Goal: Feedback & Contribution: Contribute content

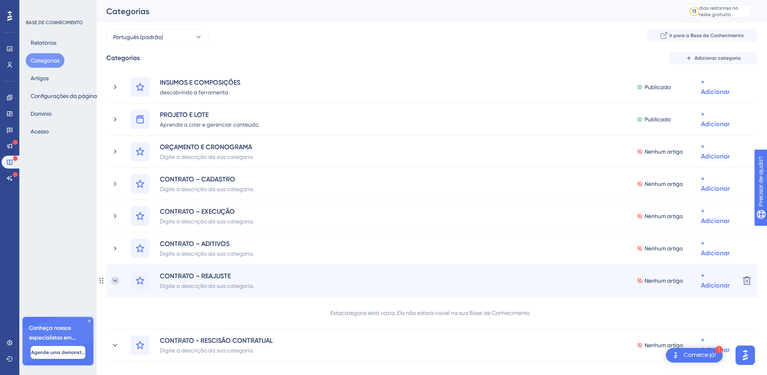
click at [112, 280] on icon at bounding box center [115, 280] width 8 height 8
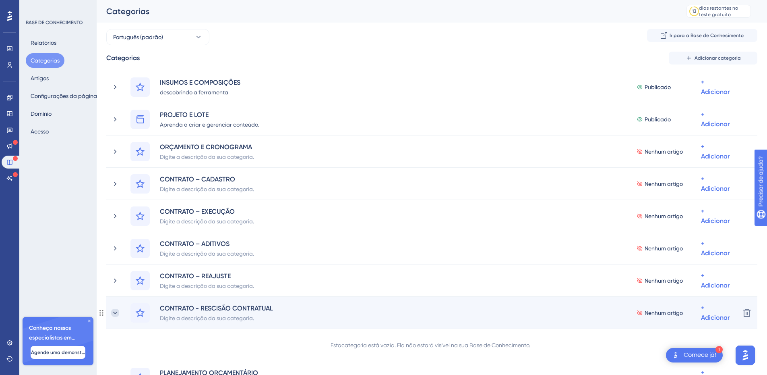
click at [114, 313] on icon at bounding box center [115, 313] width 8 height 8
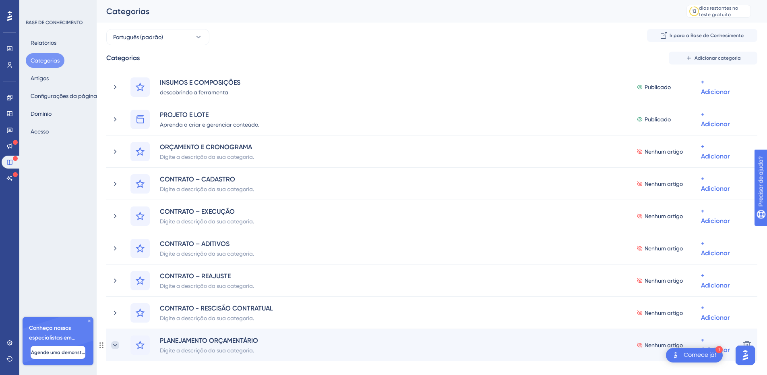
click at [117, 344] on icon at bounding box center [115, 345] width 8 height 8
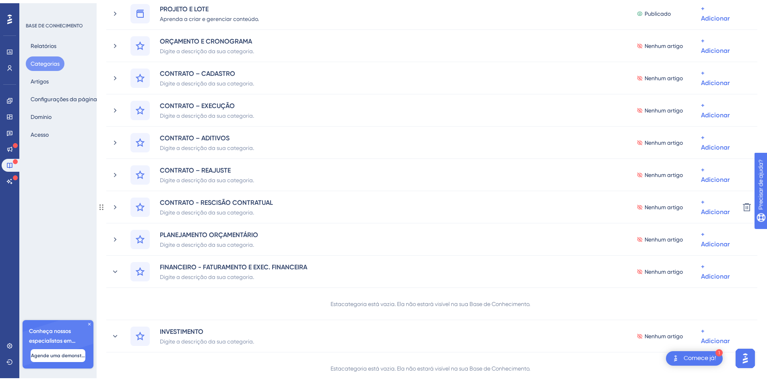
scroll to position [120, 0]
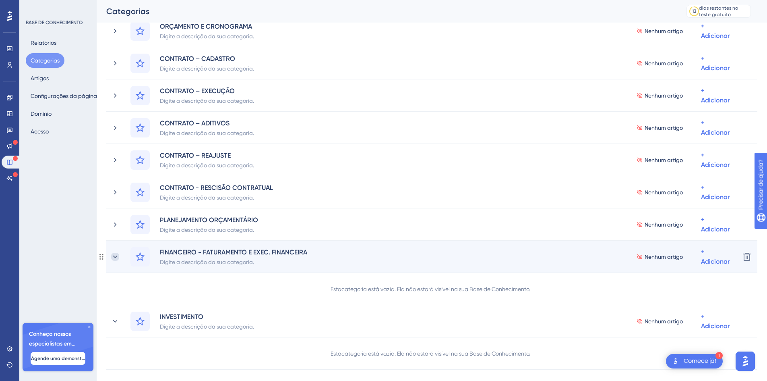
click at [116, 255] on icon at bounding box center [115, 257] width 8 height 8
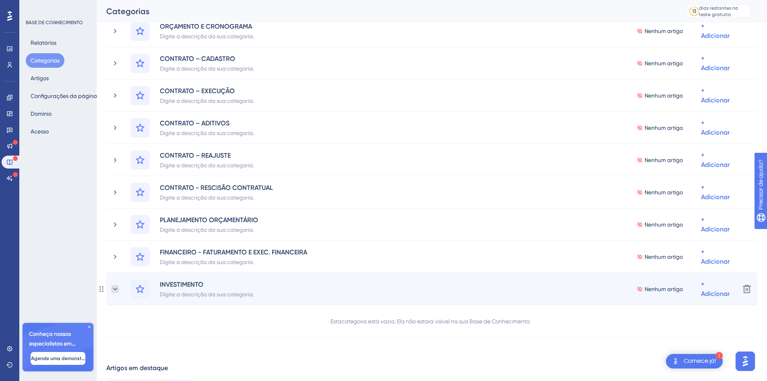
click at [118, 290] on icon at bounding box center [115, 289] width 8 height 8
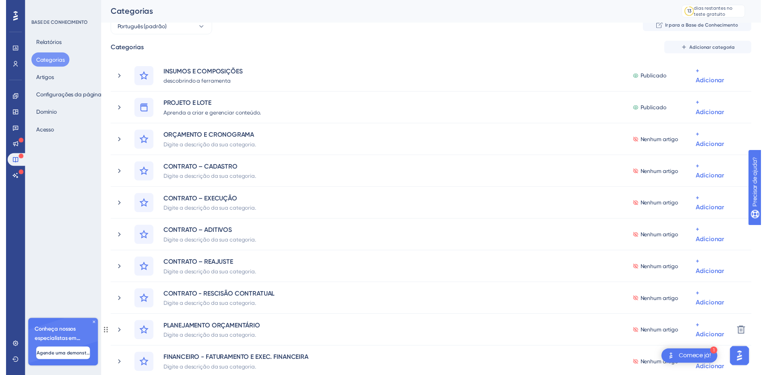
scroll to position [0, 0]
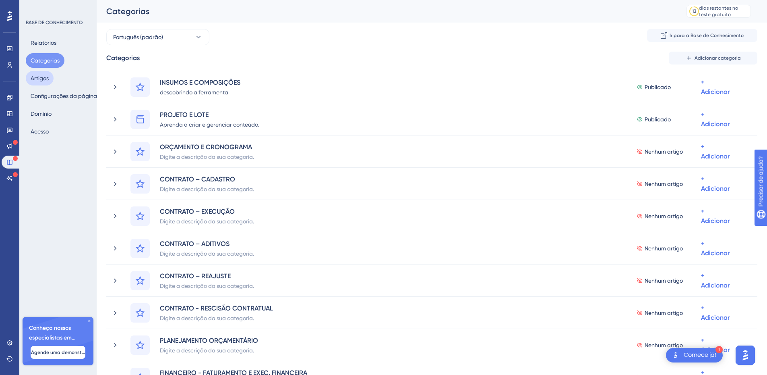
click at [43, 77] on font "Artigos" at bounding box center [40, 78] width 18 height 6
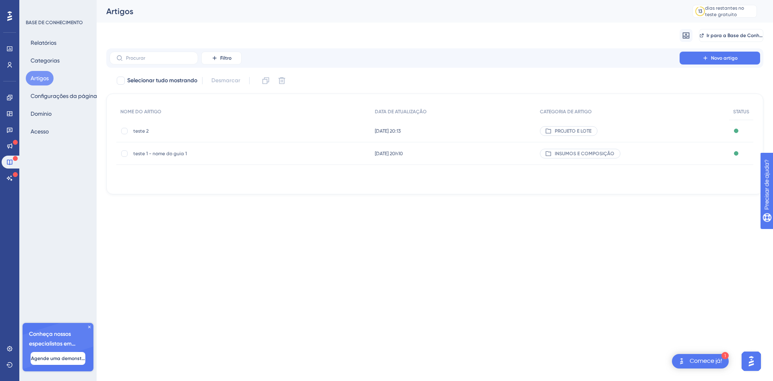
click at [139, 129] on font "teste 2" at bounding box center [140, 131] width 15 height 6
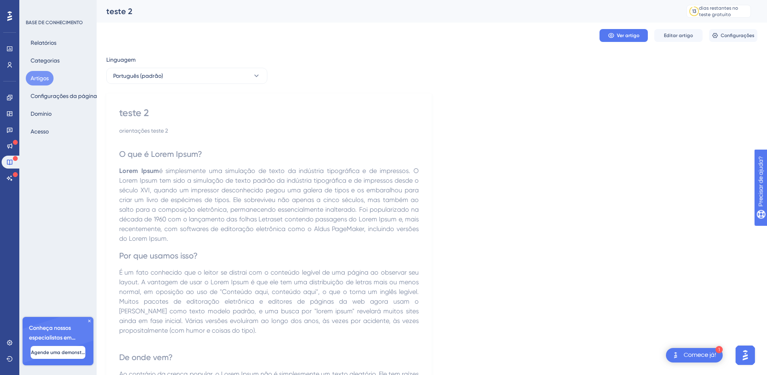
click at [185, 35] on div "Ver artigo Editar artigo Configurações" at bounding box center [431, 36] width 651 height 26
click at [140, 115] on font "teste 2" at bounding box center [134, 113] width 30 height 12
click at [139, 115] on font "teste 2" at bounding box center [134, 113] width 30 height 12
drag, startPoint x: 154, startPoint y: 109, endPoint x: 106, endPoint y: 111, distance: 47.6
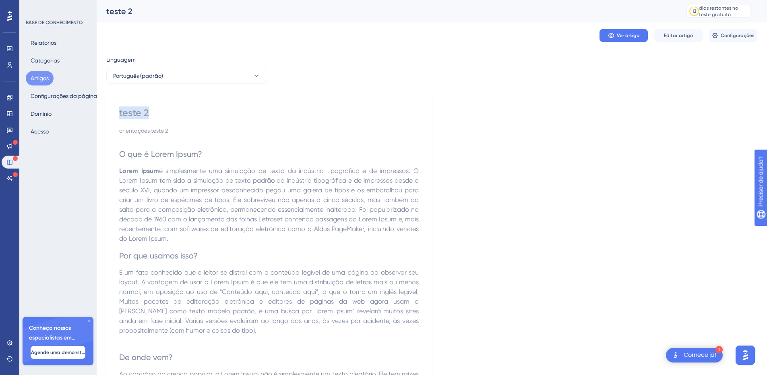
click at [108, 111] on div "teste 2 orientações teste 2 O que é Lorem Ipsum? Lorem Ipsum é simplesmente uma…" at bounding box center [268, 355] width 325 height 524
click at [123, 143] on h2 "O que é Lorem Ipsum?" at bounding box center [269, 154] width 300 height 24
click at [686, 38] on span "Editar artigo" at bounding box center [678, 35] width 29 height 6
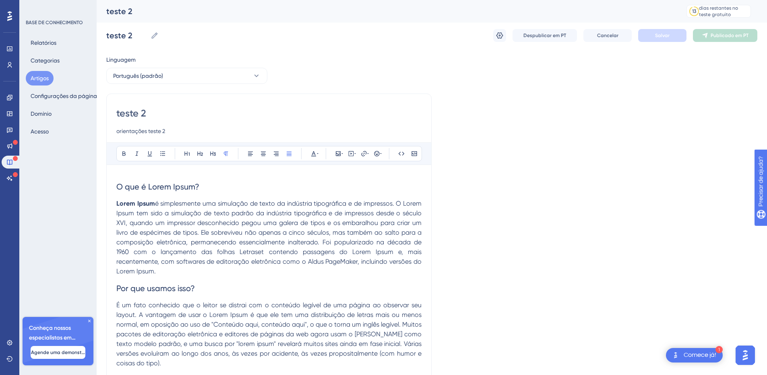
drag, startPoint x: 150, startPoint y: 112, endPoint x: 101, endPoint y: 114, distance: 49.2
click at [104, 114] on div "Desempenho Usuários Noivado Widgets Opinião Atualizações de produtos Base de co…" at bounding box center [432, 330] width 671 height 661
paste input "Introdução"
type input "Introdução"
drag, startPoint x: 164, startPoint y: 132, endPoint x: 101, endPoint y: 131, distance: 62.8
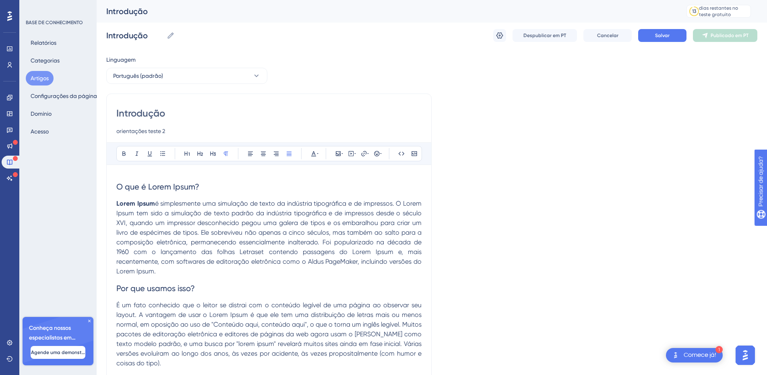
click at [102, 131] on div "Desempenho Usuários Noivado Widgets Opinião Atualizações de produtos Base de co…" at bounding box center [432, 330] width 671 height 661
click at [131, 187] on span "O que é Lorem Ipsum?" at bounding box center [157, 187] width 83 height 10
click at [116, 187] on div "Introdução Audacioso itálico Sublinhado Ponto de bala Título 1 Título 2 Título …" at bounding box center [268, 346] width 325 height 507
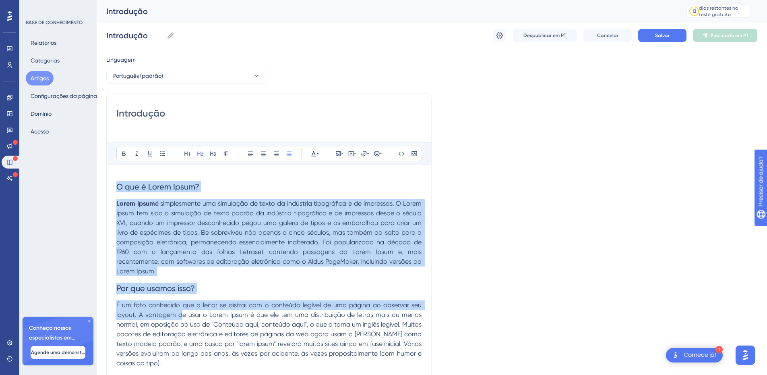
drag, startPoint x: 118, startPoint y: 187, endPoint x: 183, endPoint y: 317, distance: 145.2
click at [183, 317] on div "O que é Lorem Ipsum? Lorem Ipsum é simplesmente uma simulação de texto da indús…" at bounding box center [268, 382] width 305 height 416
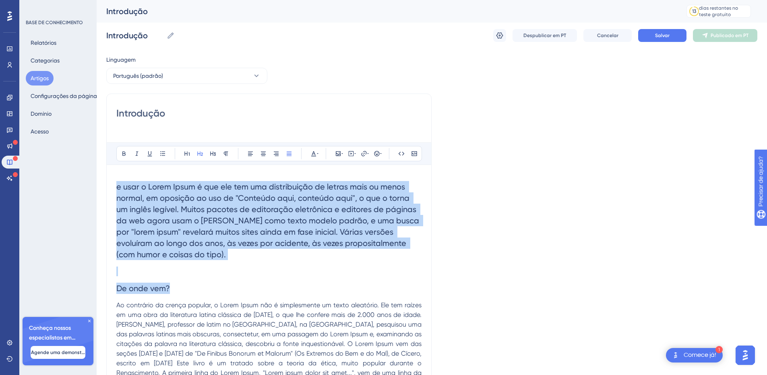
drag, startPoint x: 118, startPoint y: 186, endPoint x: 195, endPoint y: 341, distance: 172.6
click at [195, 342] on div "e usar o Lorem Ipsum é que ele tem uma distribuição de letras mais ou menos nor…" at bounding box center [268, 331] width 305 height 314
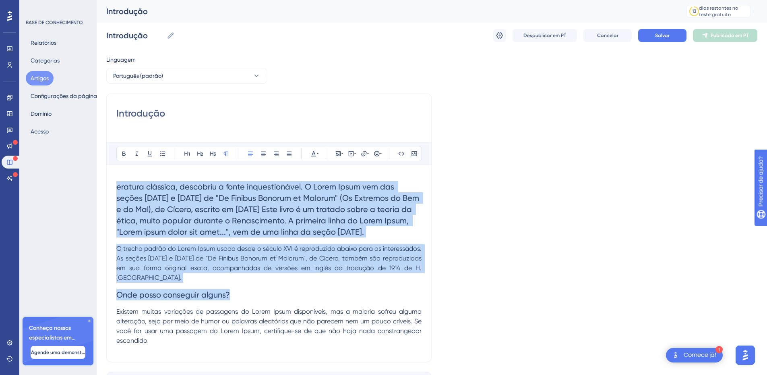
drag, startPoint x: 213, startPoint y: 330, endPoint x: 92, endPoint y: 162, distance: 207.2
click at [97, 162] on div "Desempenho Usuários Noivado Widgets Opinião Atualizações de produtos Base de co…" at bounding box center [432, 211] width 671 height 423
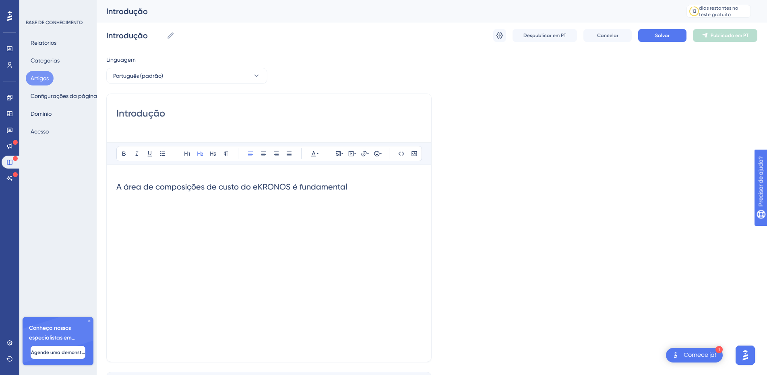
click at [224, 188] on span "A área de composições de custo do eKRONOS é fundamental" at bounding box center [231, 187] width 231 height 10
drag, startPoint x: 358, startPoint y: 184, endPoint x: 13, endPoint y: 191, distance: 344.8
click at [97, 191] on div "Desempenho Usuários Noivado Widgets Opinião Atualizações de produtos Base de co…" at bounding box center [432, 211] width 671 height 423
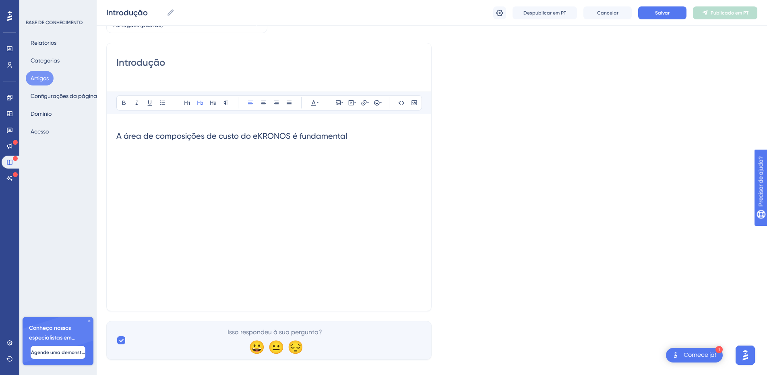
click at [148, 133] on span "A área de composições de custo do eKRONOS é fundamental" at bounding box center [231, 136] width 231 height 10
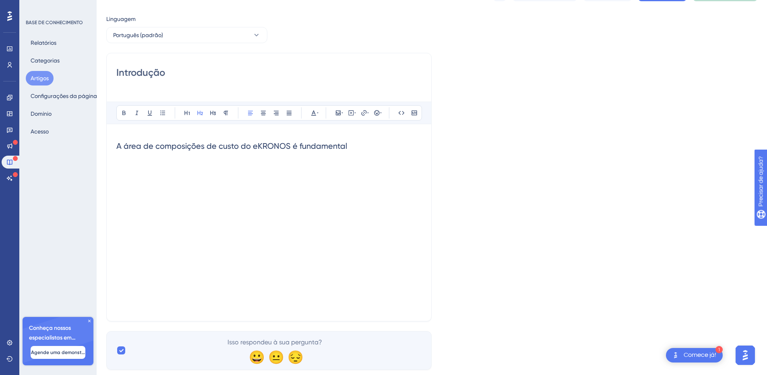
scroll to position [0, 0]
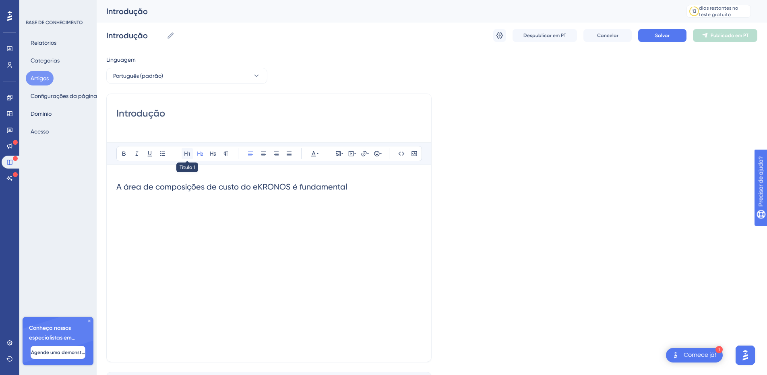
click at [185, 154] on icon at bounding box center [187, 153] width 6 height 6
click at [215, 154] on icon at bounding box center [213, 153] width 6 height 4
click at [213, 155] on icon at bounding box center [213, 153] width 6 height 4
click at [270, 238] on div "A área de composições de custo do eKRONOS é fundamental" at bounding box center [268, 262] width 305 height 177
click at [355, 178] on h3 "A área de composições de custo do eKRONOS é fundamental" at bounding box center [268, 184] width 305 height 21
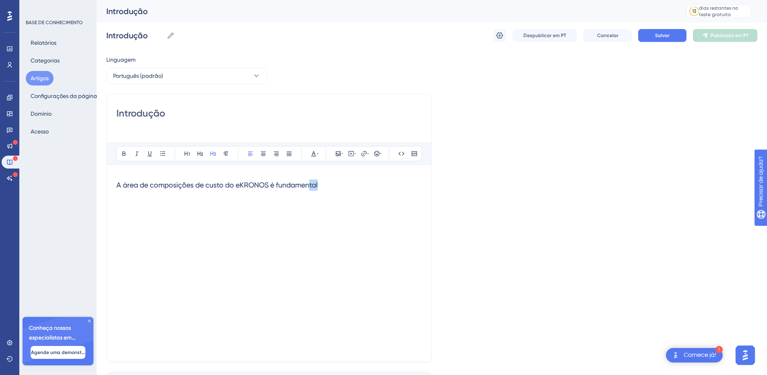
drag, startPoint x: 342, startPoint y: 183, endPoint x: 313, endPoint y: 182, distance: 28.2
click at [313, 182] on h3 "A área de composições de custo do eKRONOS é fundamental" at bounding box center [268, 184] width 305 height 21
click at [345, 190] on h3 "A área de composições de custo do eKRONOS é fundamental" at bounding box center [268, 184] width 305 height 21
click at [316, 185] on span "A área de composições de custo do eKRONOS é fundamental" at bounding box center [216, 184] width 201 height 8
click at [167, 182] on span "A área de composições de custo do eKRONOS é fundamental" at bounding box center [216, 184] width 201 height 8
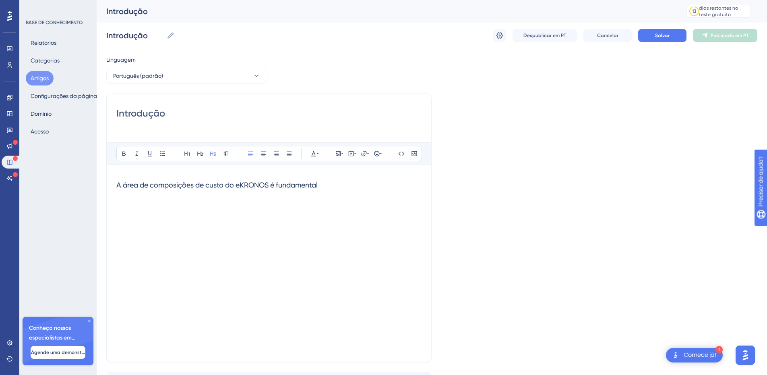
click at [167, 182] on span "A área de composições de custo do eKRONOS é fundamental" at bounding box center [216, 184] width 201 height 8
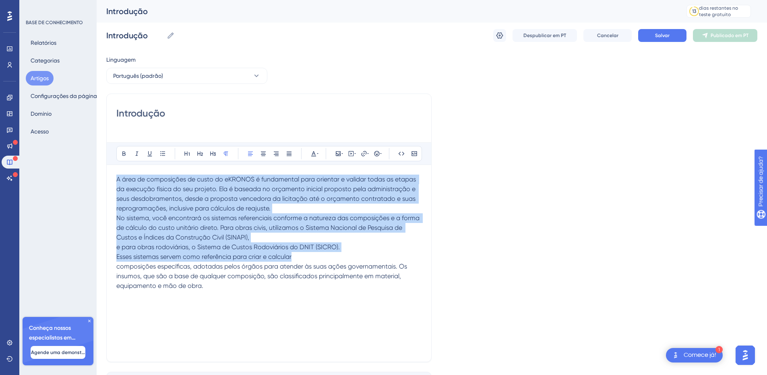
drag, startPoint x: 218, startPoint y: 290, endPoint x: 102, endPoint y: 179, distance: 160.7
click at [102, 179] on div "Desempenho Usuários Noivado Widgets Opinião Atualizações de produtos Base de co…" at bounding box center [432, 211] width 671 height 423
click at [225, 154] on icon at bounding box center [226, 153] width 4 height 4
click at [319, 154] on button at bounding box center [313, 153] width 11 height 11
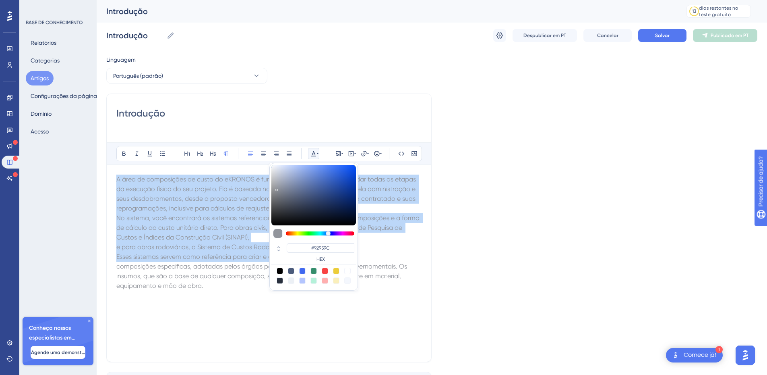
click at [277, 188] on div at bounding box center [313, 195] width 85 height 60
drag, startPoint x: 271, startPoint y: 186, endPoint x: 256, endPoint y: 186, distance: 15.3
click at [256, 186] on div "Audacioso itálico Sublinhado Ponto de bala Título 1 Título 2 Título 3 Normal Al…" at bounding box center [268, 246] width 305 height 209
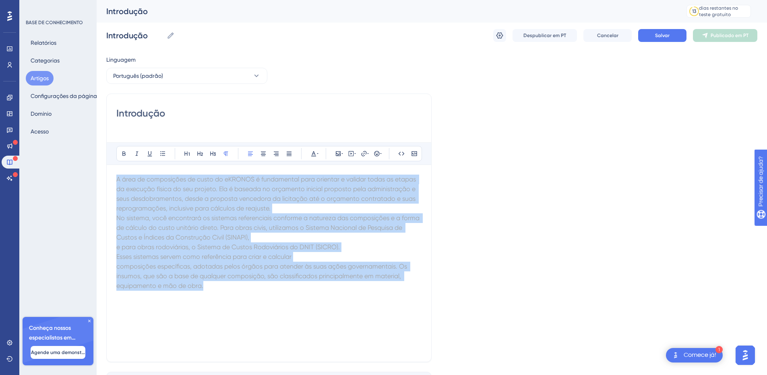
click at [257, 191] on span "A área de composições de custo do eKRONOS é fundamental para orientar e validar…" at bounding box center [266, 193] width 301 height 37
drag, startPoint x: 262, startPoint y: 308, endPoint x: 259, endPoint y: 305, distance: 4.6
click at [262, 308] on div "A área de composições de custo do eKRONOS é fundamental para orientar e validar…" at bounding box center [268, 262] width 305 height 177
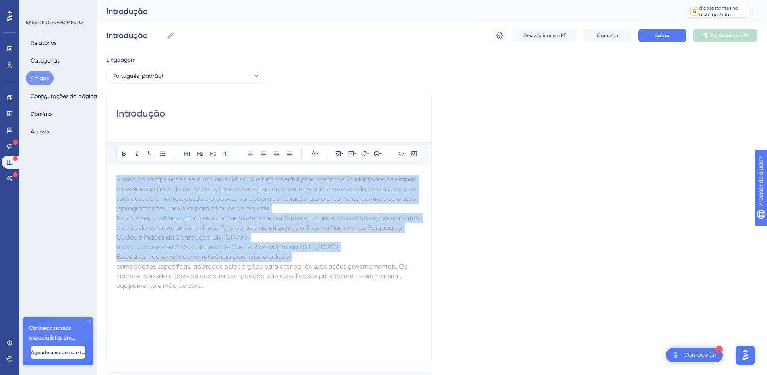
click at [238, 283] on p "composições específicas, adotadas pelos órgãos para atender às suas ações gover…" at bounding box center [268, 275] width 305 height 29
click at [290, 153] on icon at bounding box center [289, 153] width 6 height 6
click at [275, 272] on span "composições específicas, adotadas pelos órgãos para atender às suas ações gover…" at bounding box center [269, 275] width 307 height 27
click at [259, 238] on p "No sistema, você encontrará os sistemas referenciais conforme a natureza das co…" at bounding box center [268, 227] width 305 height 29
click at [224, 238] on span "No sistema, você encontrará os sistemas referenciais conforme a natureza das co…" at bounding box center [269, 227] width 307 height 27
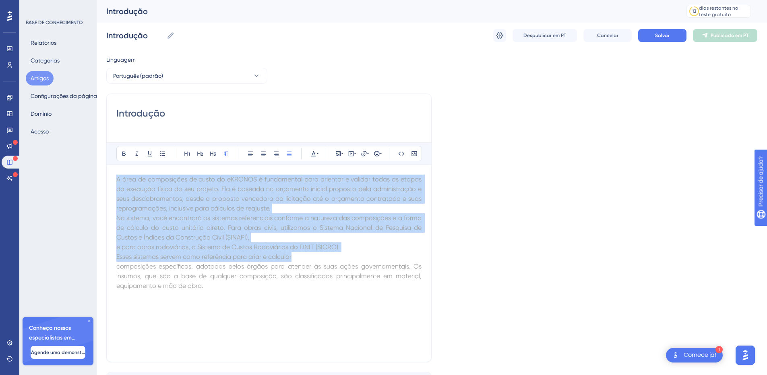
click at [224, 238] on span "No sistema, você encontrará os sistemas referenciais conforme a natureza das co…" at bounding box center [269, 227] width 307 height 27
click at [240, 309] on div "A área de composições de custo do eKRONOS é fundamental para orientar e validar…" at bounding box center [268, 262] width 305 height 177
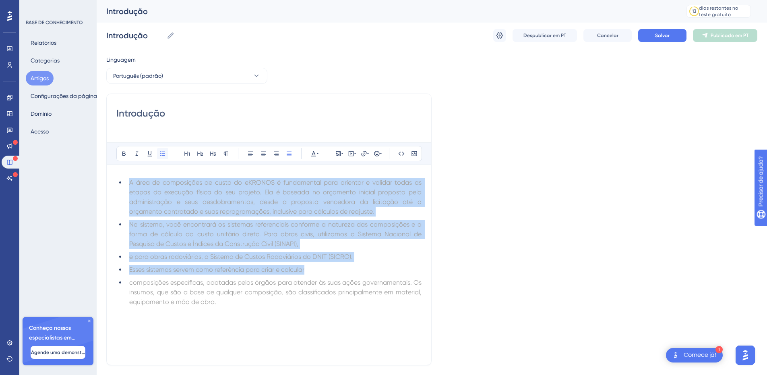
click at [164, 154] on icon at bounding box center [163, 153] width 6 height 6
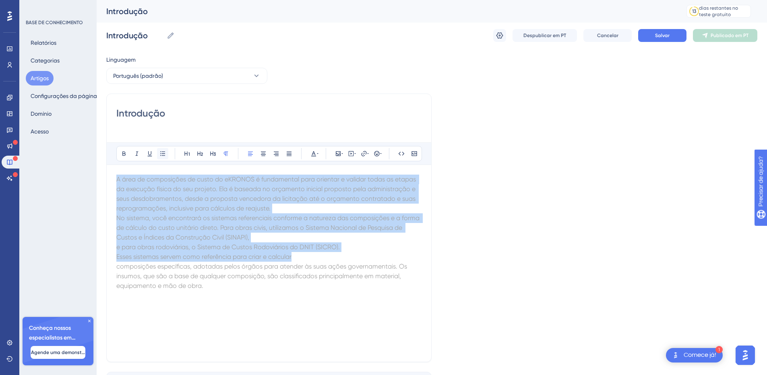
click at [164, 154] on icon at bounding box center [163, 153] width 6 height 6
click at [319, 154] on div "Audacioso itálico Sublinhado Ponto de bala Título 1 Título 2 Título 3 Normal Al…" at bounding box center [269, 153] width 306 height 15
click at [319, 154] on button at bounding box center [313, 153] width 11 height 11
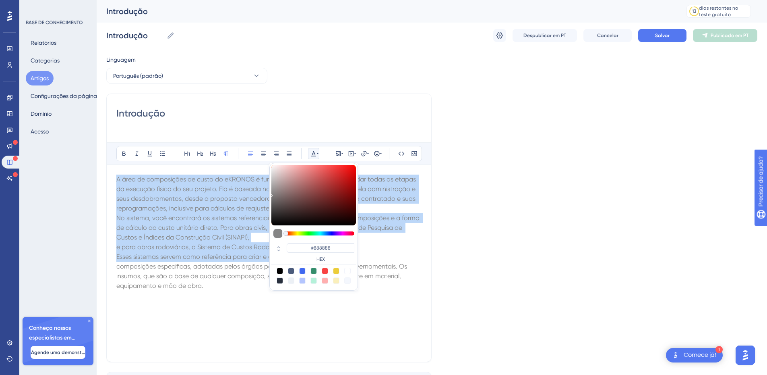
drag, startPoint x: 274, startPoint y: 176, endPoint x: 258, endPoint y: 193, distance: 23.4
click at [259, 193] on div "Audacioso itálico Sublinhado Ponto de bala Título 1 Título 2 Título 3 Normal Al…" at bounding box center [268, 246] width 305 height 209
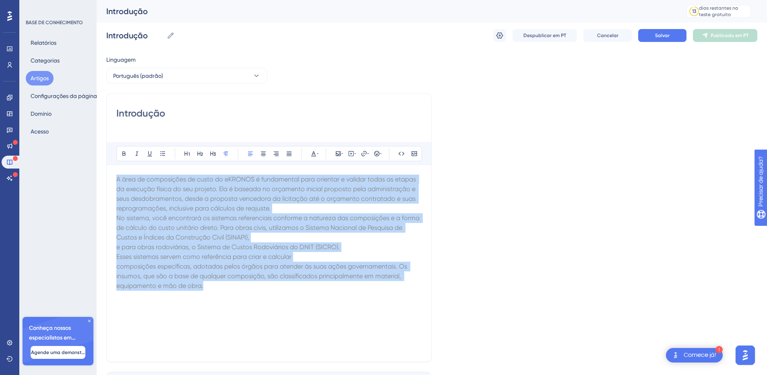
click at [278, 205] on p "A área de composições de custo do eKRONOS é fundamental para orientar e validar…" at bounding box center [268, 193] width 305 height 39
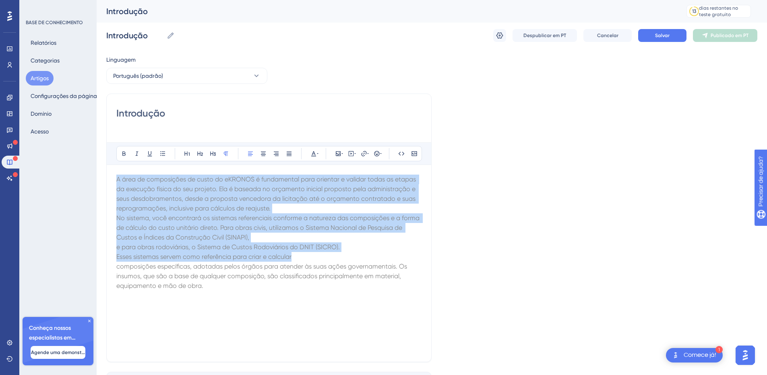
click at [193, 286] on span "composições específicas, adotadas pelos órgãos para atender às suas ações gover…" at bounding box center [262, 275] width 292 height 27
click at [656, 33] on font "Salvar" at bounding box center [662, 36] width 15 height 6
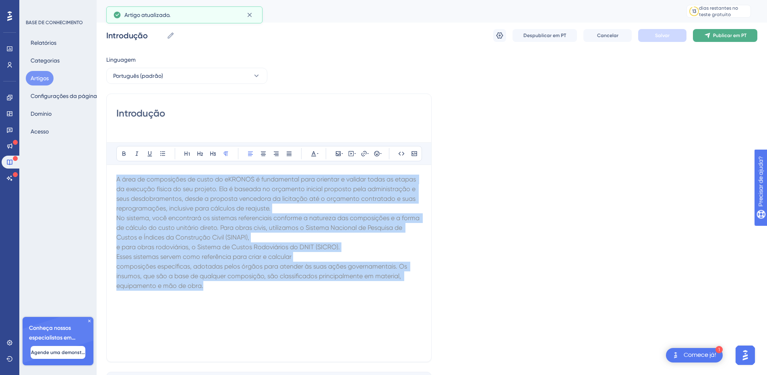
click at [721, 36] on font "Publicar em PT" at bounding box center [729, 36] width 33 height 6
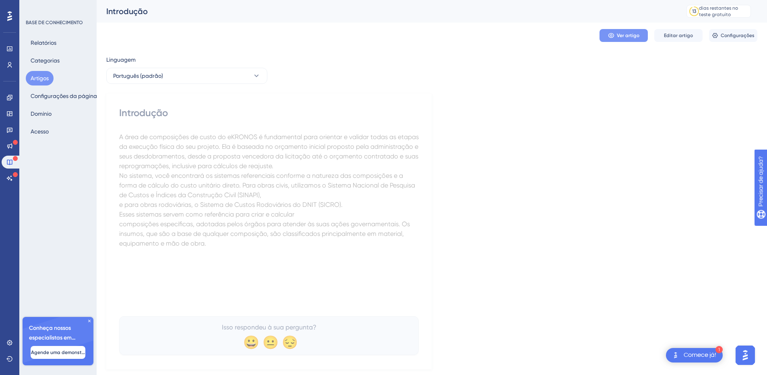
click at [613, 32] on button "Ver artigo" at bounding box center [624, 35] width 48 height 13
click at [329, 89] on div "Linguagem Português (padrão) Introdução A área de composições de custo do eKRON…" at bounding box center [431, 212] width 651 height 314
click at [738, 39] on button "Configurações" at bounding box center [733, 35] width 48 height 13
